Goal: Information Seeking & Learning: Learn about a topic

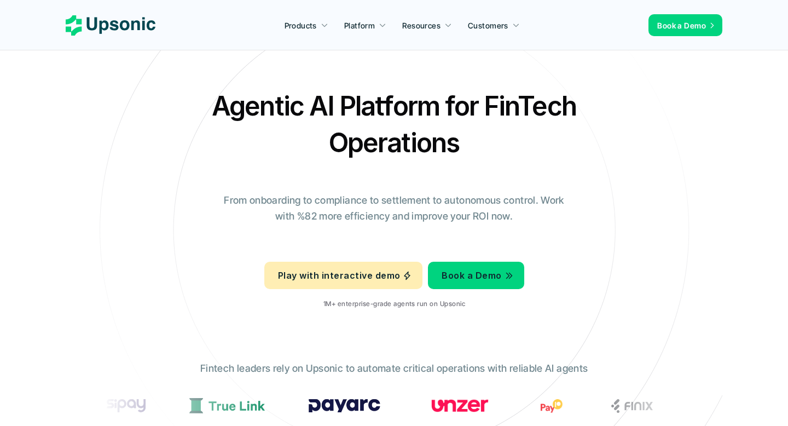
click at [461, 114] on h2 "Agentic AI Platform for FinTech Operations" at bounding box center [393, 124] width 383 height 73
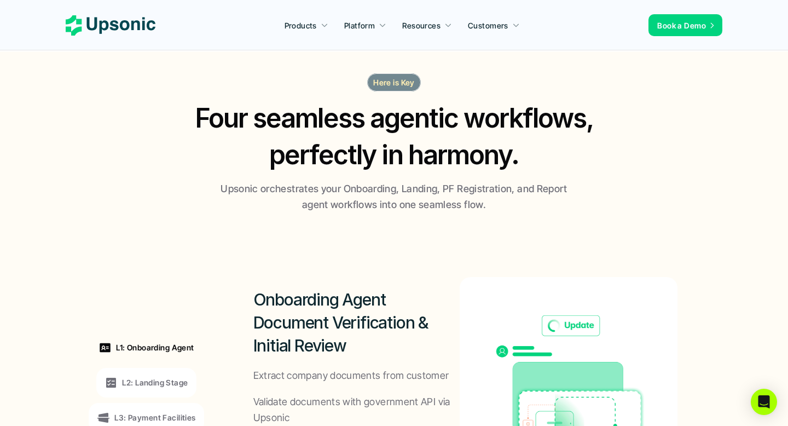
scroll to position [658, 0]
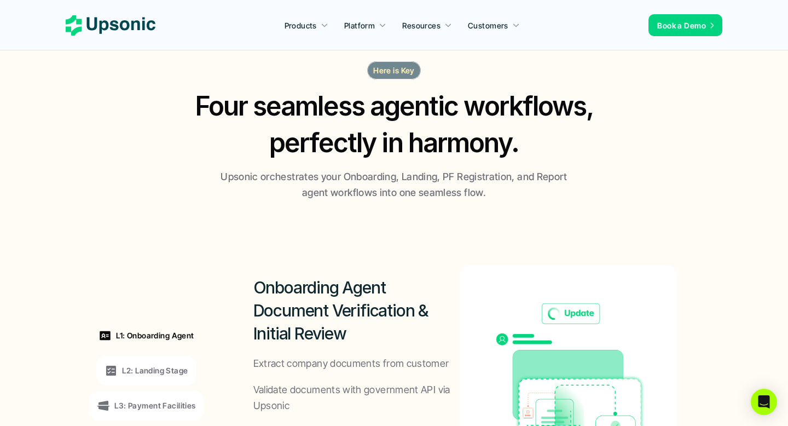
click at [332, 142] on h2 "Four seamless agentic workflows, perfectly in harmony." at bounding box center [394, 124] width 420 height 73
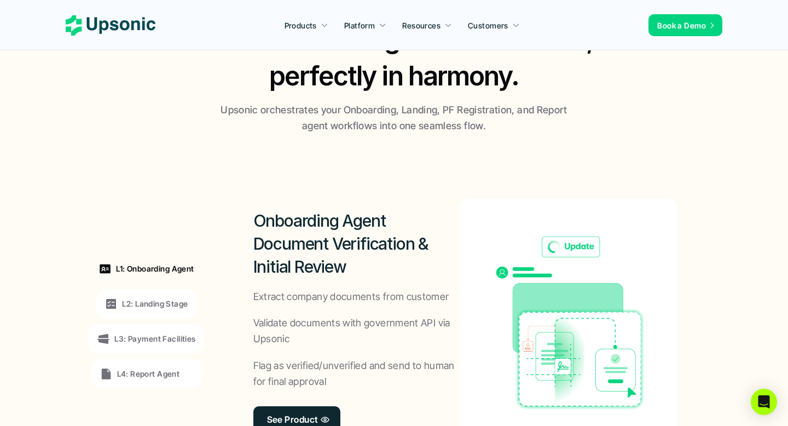
scroll to position [811, 0]
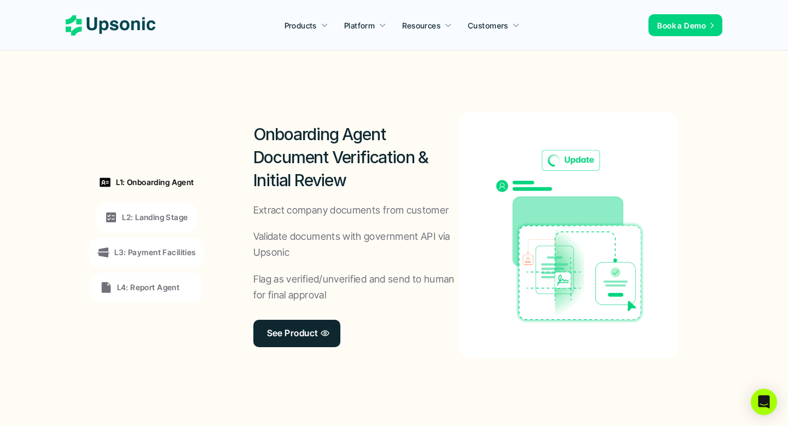
click at [166, 216] on p "L2: Landing Stage" at bounding box center [155, 216] width 66 height 11
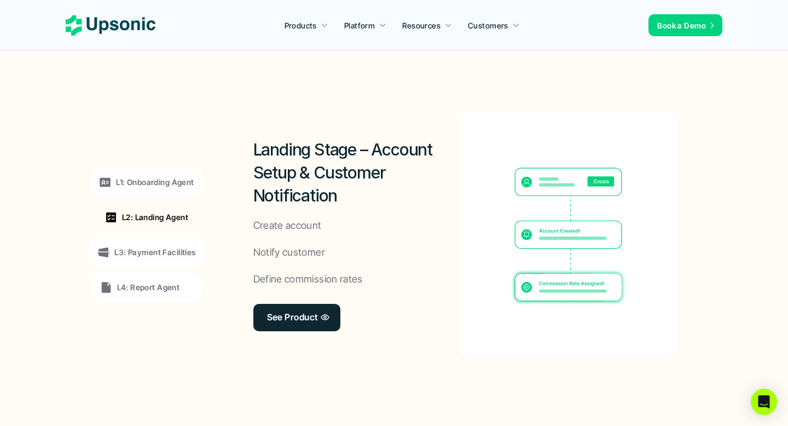
click at [162, 185] on p "L1: Onboarding Agent" at bounding box center [155, 181] width 78 height 11
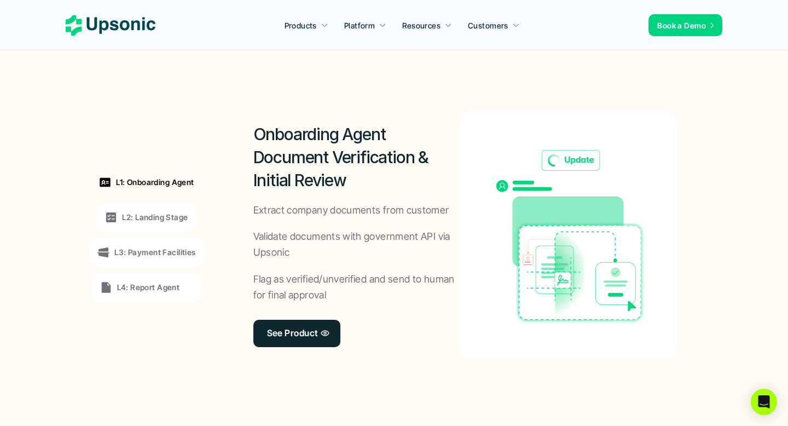
click at [158, 216] on p "L2: Landing Stage" at bounding box center [155, 216] width 66 height 11
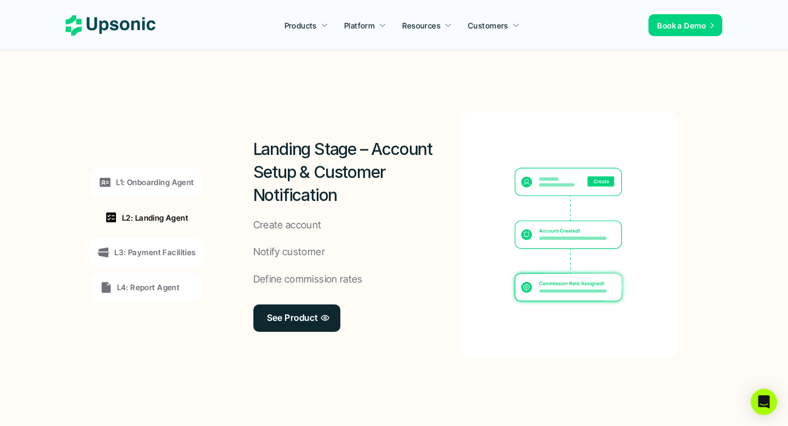
click at [157, 239] on div "L3: Payment Facilities" at bounding box center [146, 252] width 115 height 30
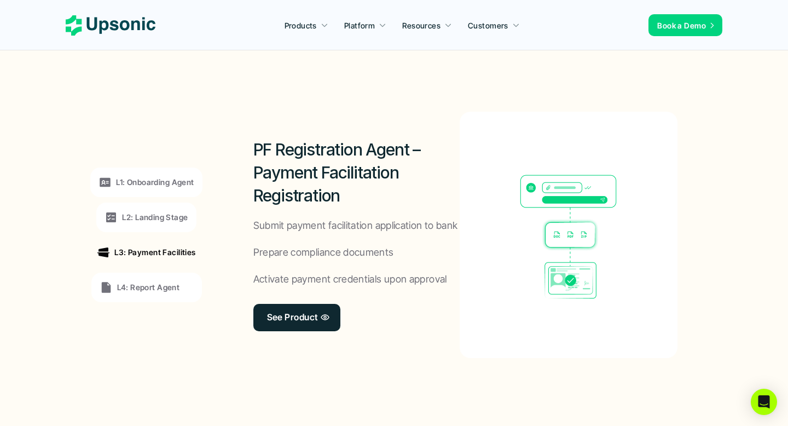
click at [155, 286] on p "L4: Report Agent" at bounding box center [148, 286] width 63 height 11
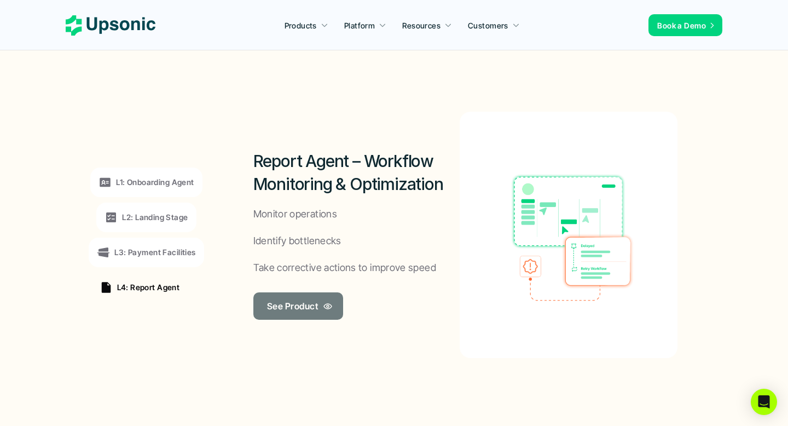
click at [330, 298] on link "See Product" at bounding box center [298, 305] width 90 height 27
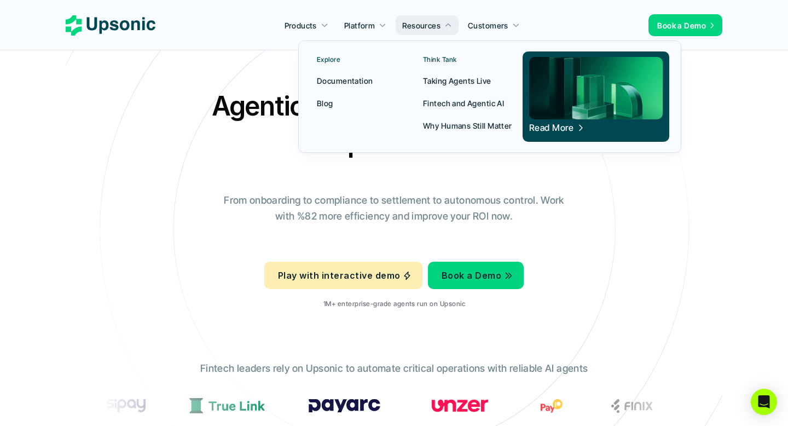
click at [479, 27] on div at bounding box center [489, 83] width 383 height 137
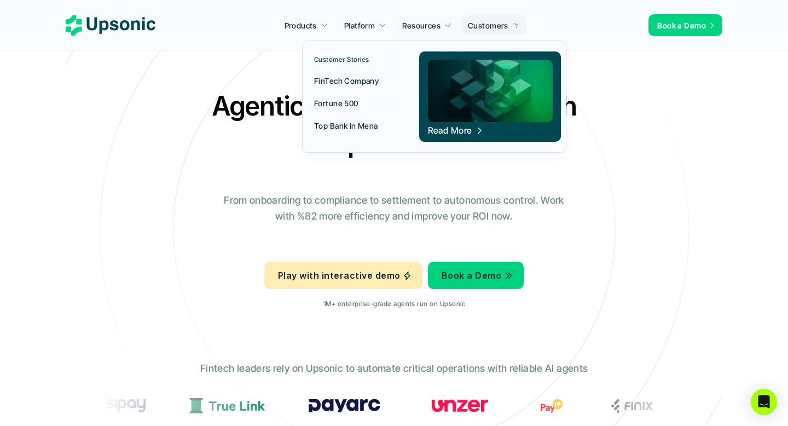
click at [516, 20] on link "Customers" at bounding box center [493, 25] width 65 height 20
click at [337, 97] on p "Fortune 500" at bounding box center [336, 102] width 44 height 11
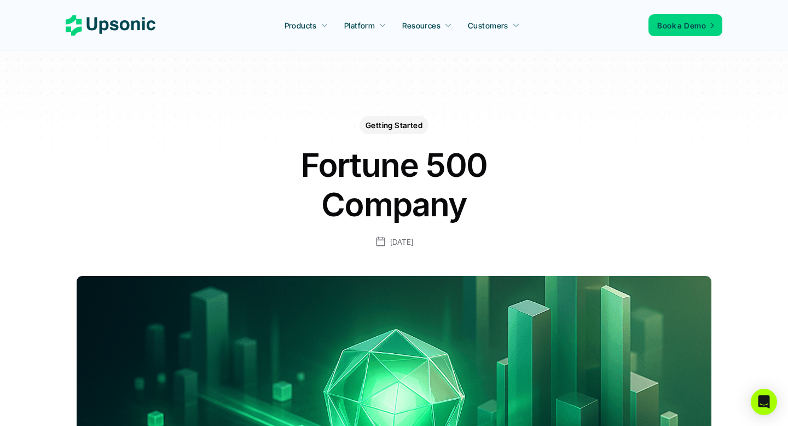
click at [135, 27] on icon at bounding box center [111, 25] width 90 height 20
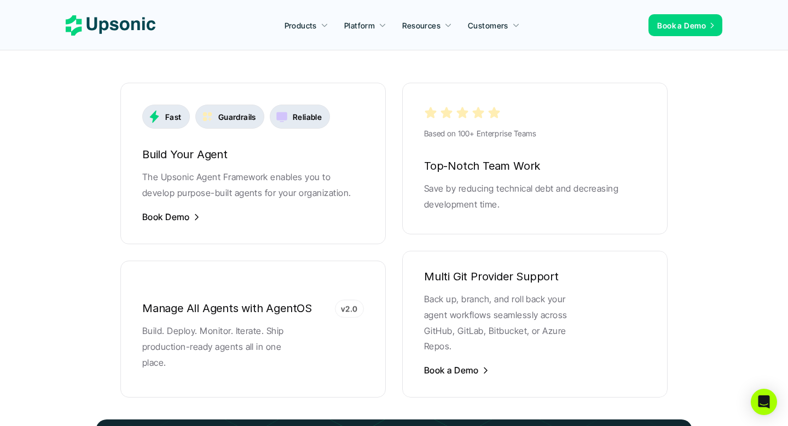
scroll to position [2169, 0]
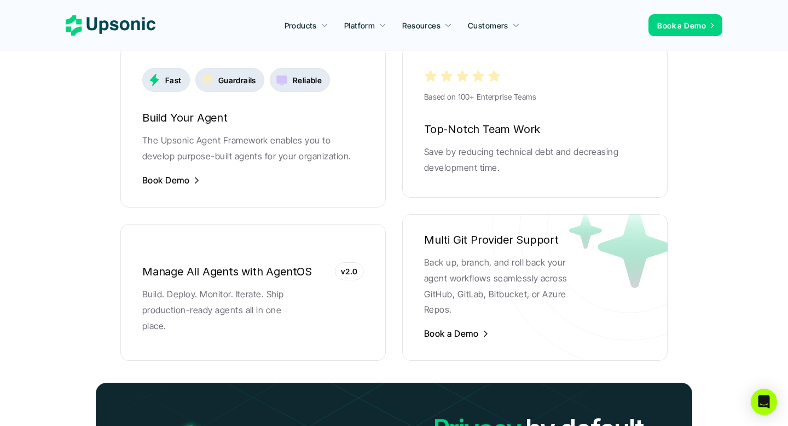
click at [168, 74] on p "Fast" at bounding box center [173, 79] width 16 height 11
click at [250, 68] on div "Guardrails" at bounding box center [229, 80] width 69 height 24
click at [297, 74] on p "Reliable" at bounding box center [307, 79] width 29 height 11
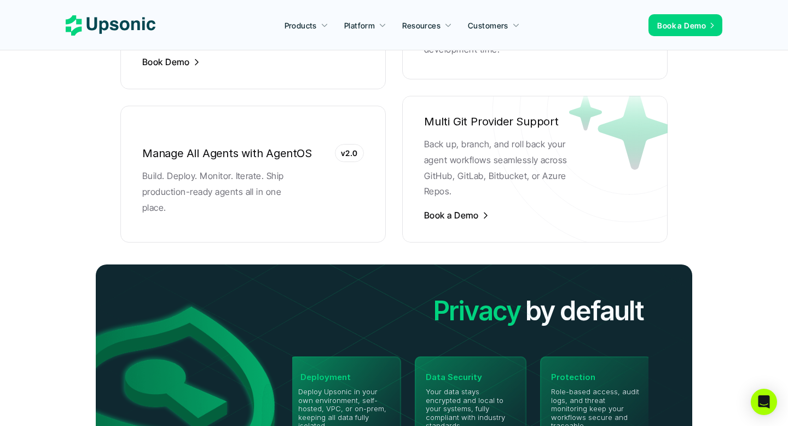
scroll to position [2441, 0]
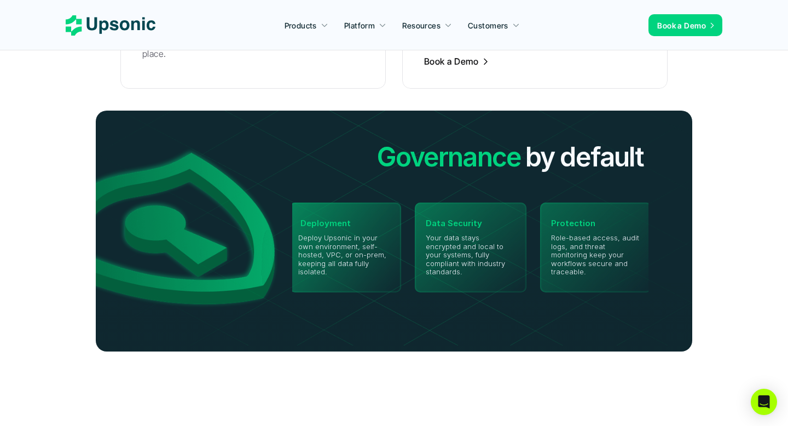
click at [360, 234] on img at bounding box center [394, 228] width 645 height 235
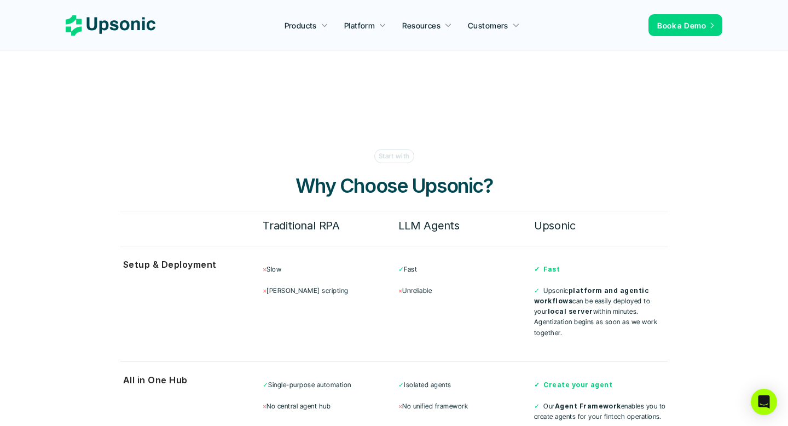
scroll to position [2784, 0]
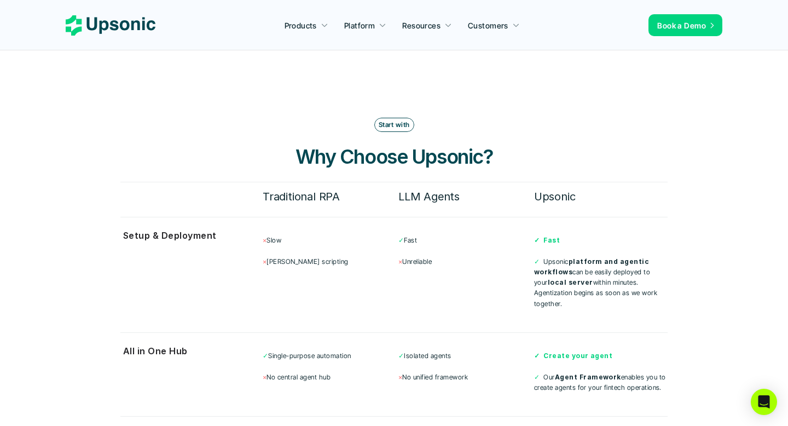
click at [323, 187] on h6 "Traditional RPA" at bounding box center [330, 196] width 134 height 19
click at [456, 217] on div "Setup & Deployment × Slow × Manuel scripting ✓ Fast × Unreliable ✓ Fast ✓ Upson…" at bounding box center [393, 269] width 547 height 105
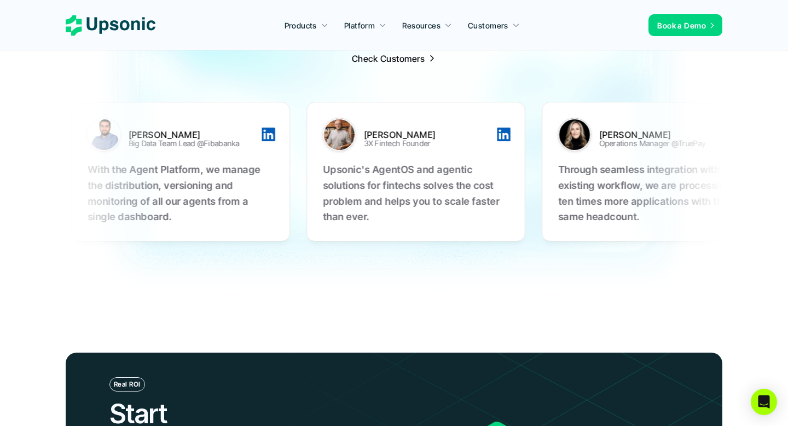
scroll to position [3386, 0]
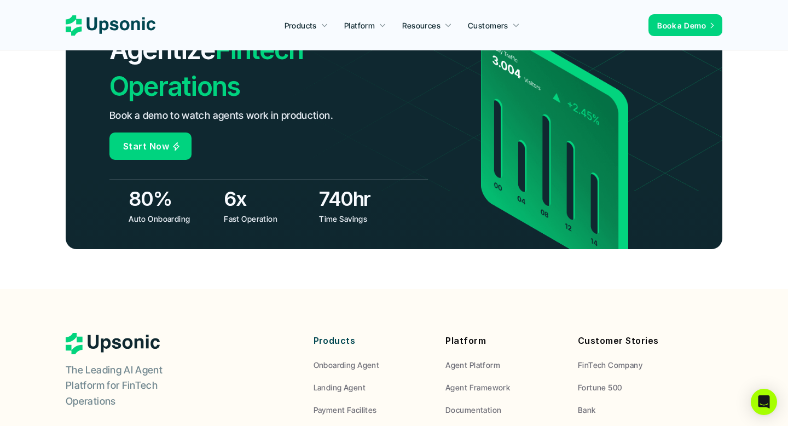
scroll to position [3839, 0]
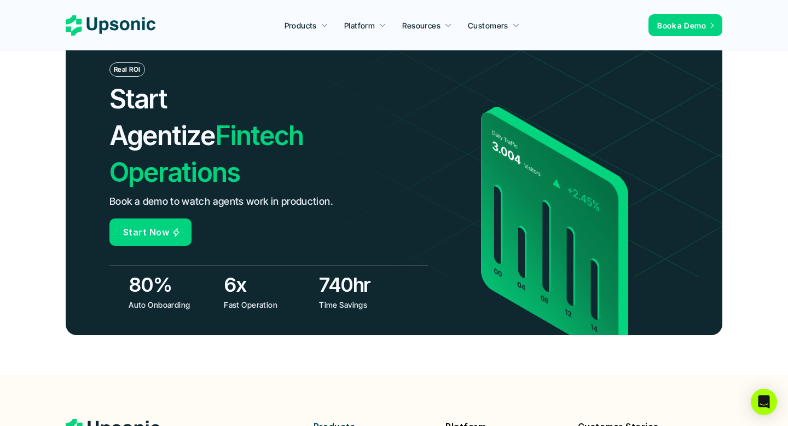
click at [351, 230] on img at bounding box center [622, 137] width 765 height 279
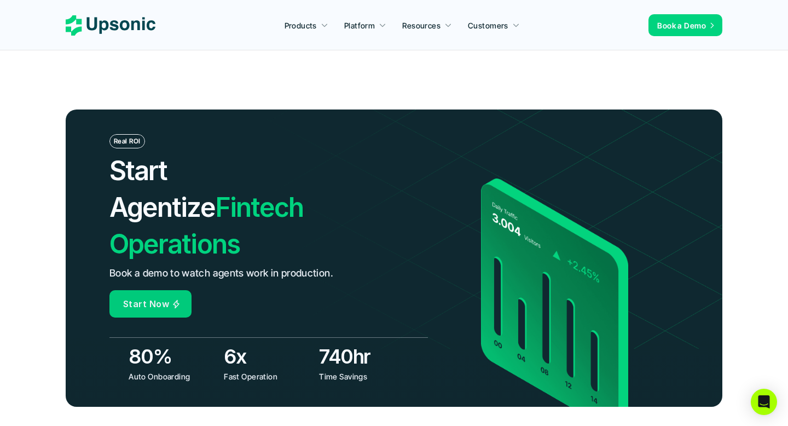
click at [185, 188] on h2 "Start Agentize Fintech Operations" at bounding box center [236, 207] width 255 height 111
click at [165, 337] on div "80% Auto Onboarding 6x Fast Operation 740hr Time Savings" at bounding box center [268, 359] width 318 height 44
click at [242, 294] on img at bounding box center [622, 208] width 765 height 279
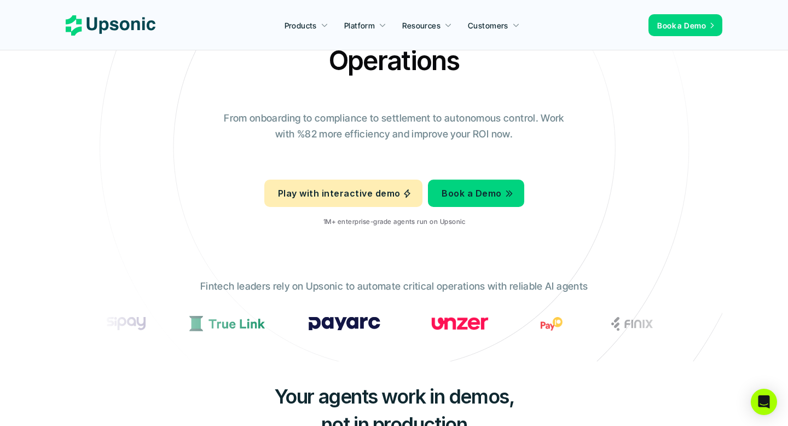
scroll to position [0, 0]
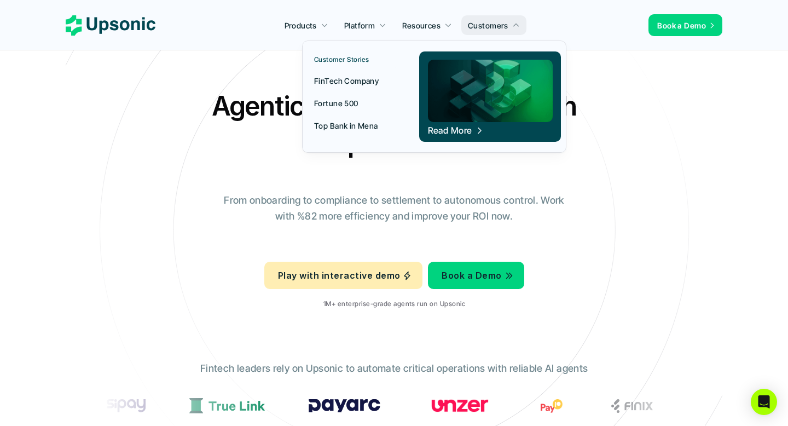
click at [342, 102] on p "Fortune 500" at bounding box center [336, 102] width 44 height 11
